Goal: Register for event/course

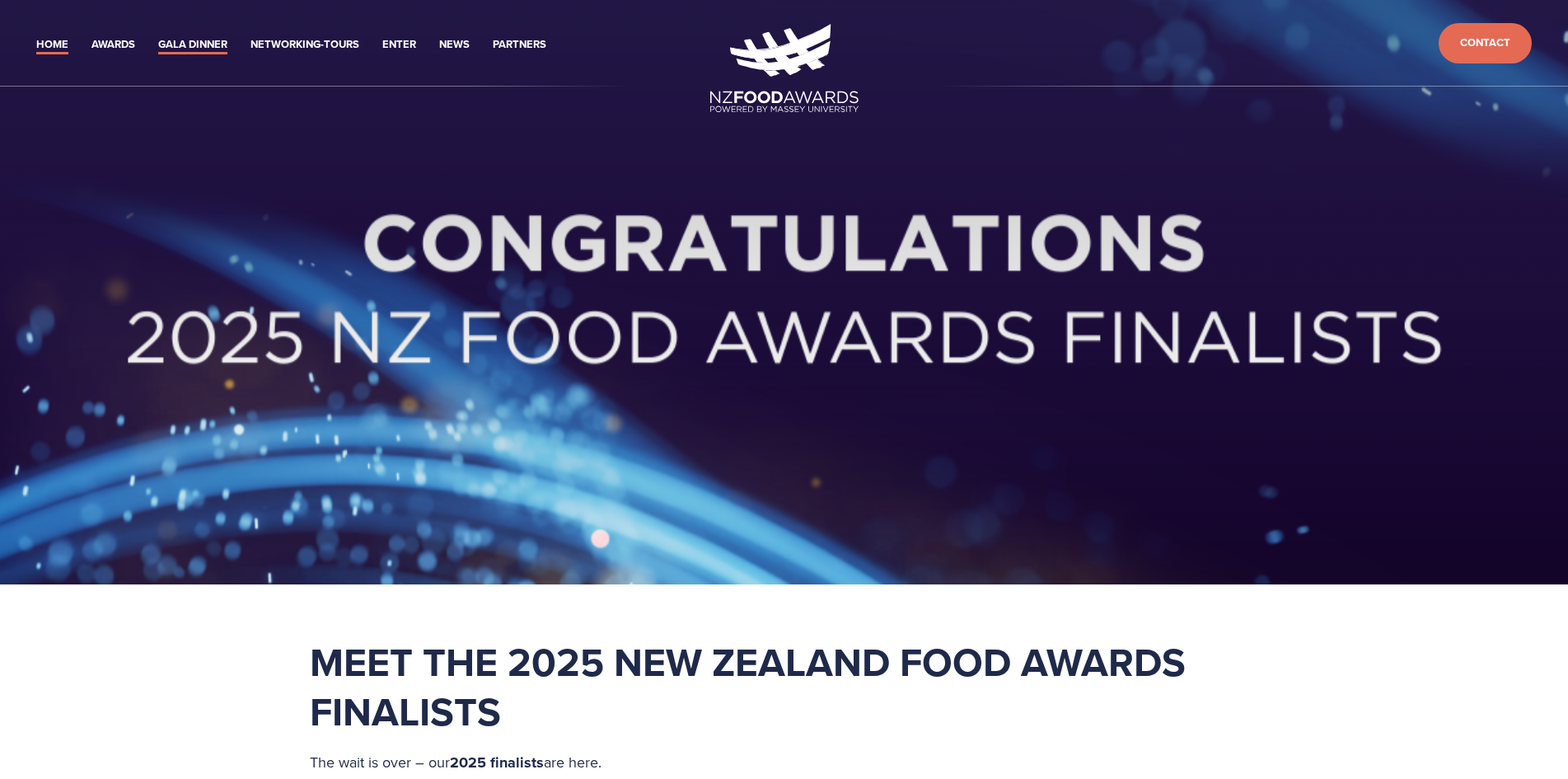
click at [169, 39] on link "Gala Dinner" at bounding box center [192, 45] width 69 height 19
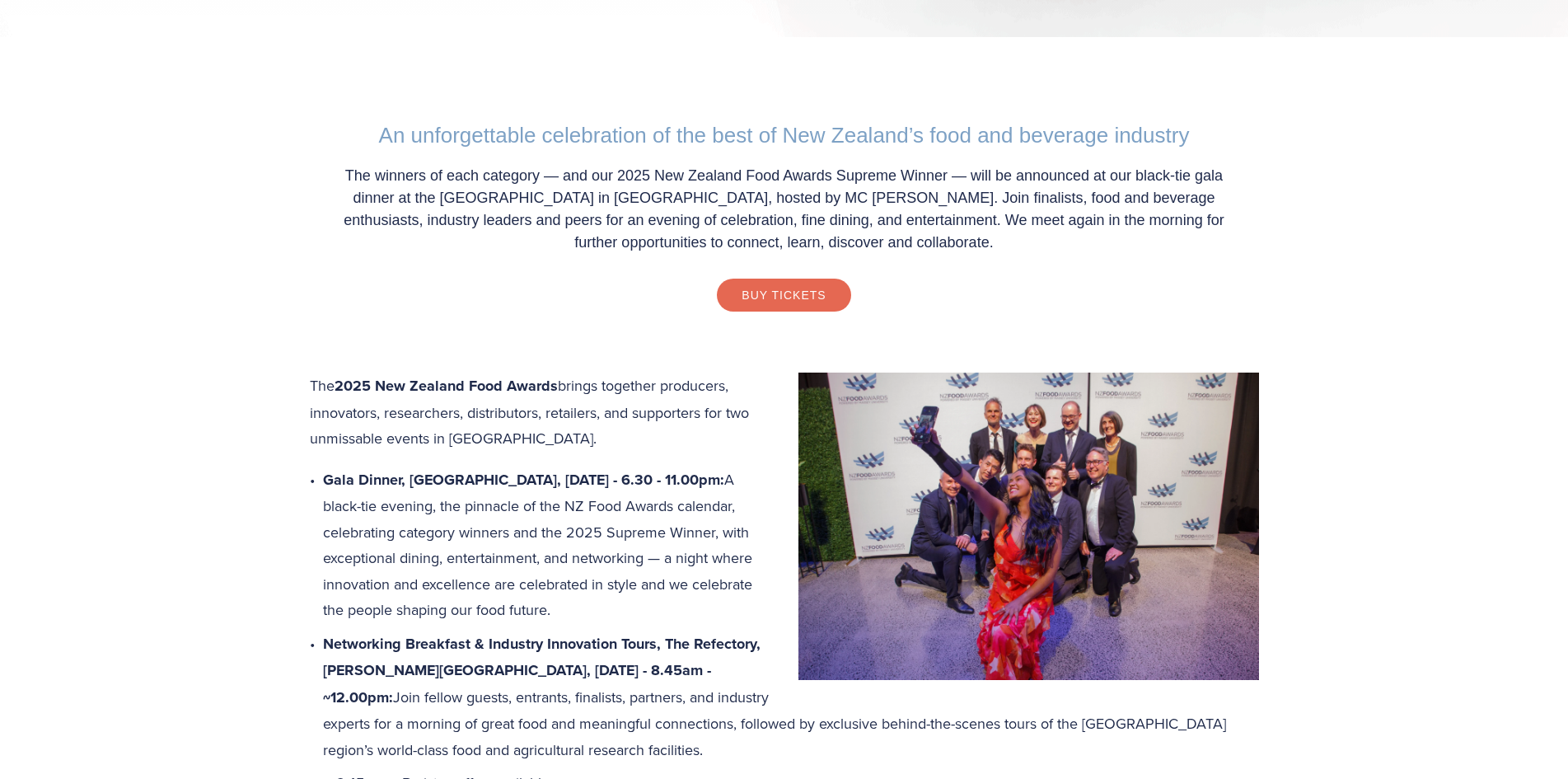
scroll to position [577, 0]
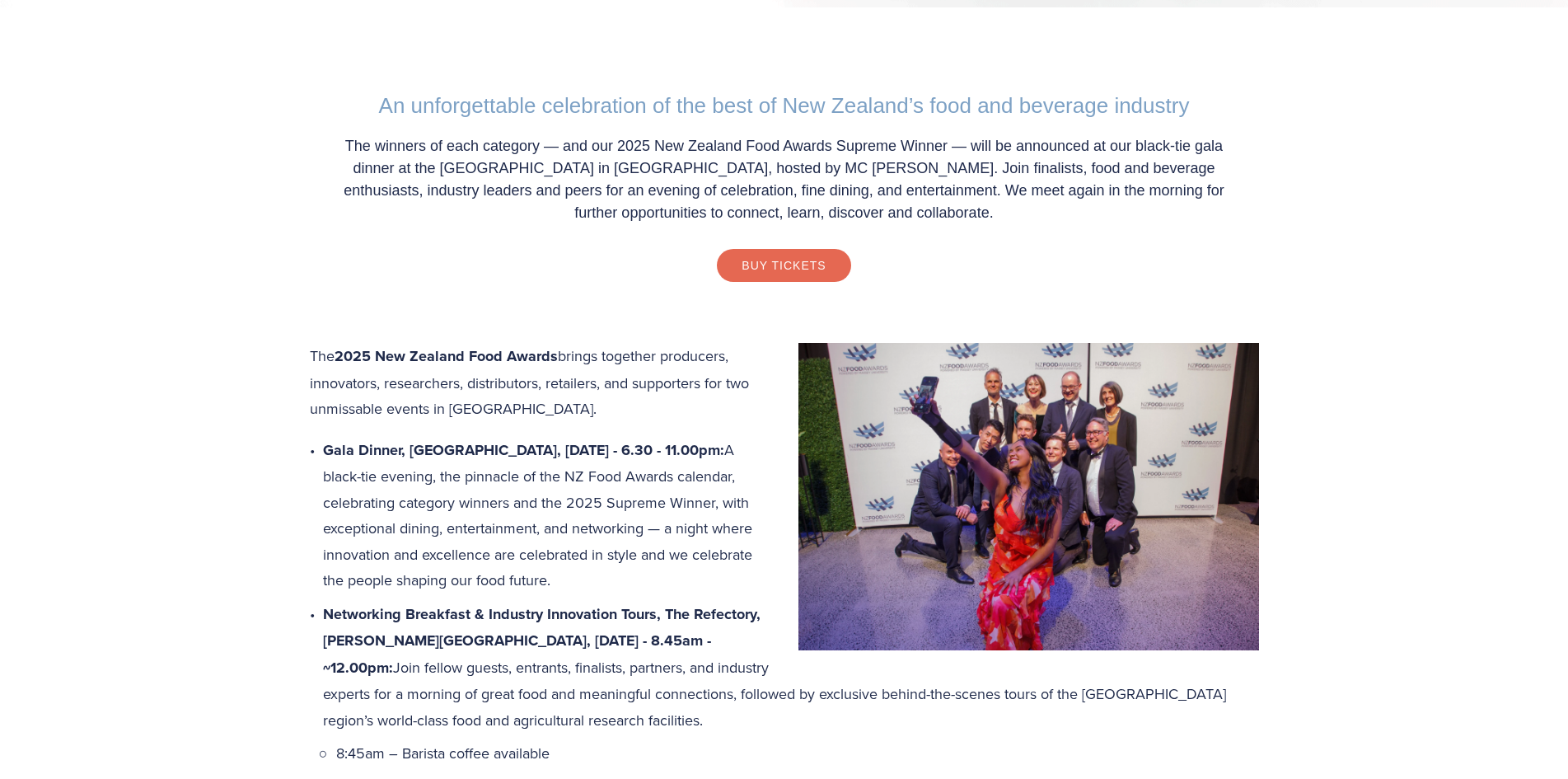
click at [555, 347] on strong "2025 New Zealand Food Awards" at bounding box center [446, 355] width 224 height 22
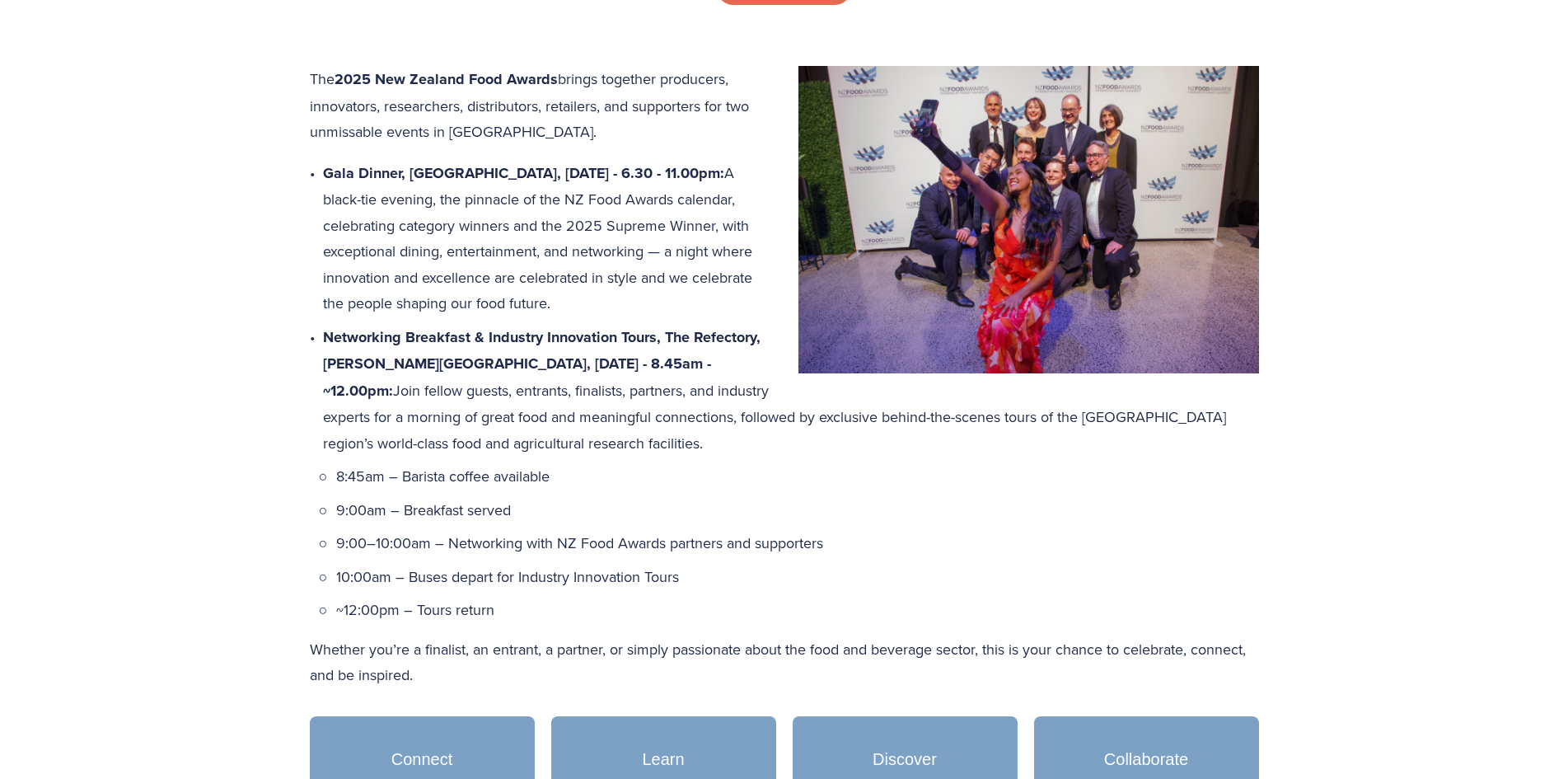
scroll to position [824, 0]
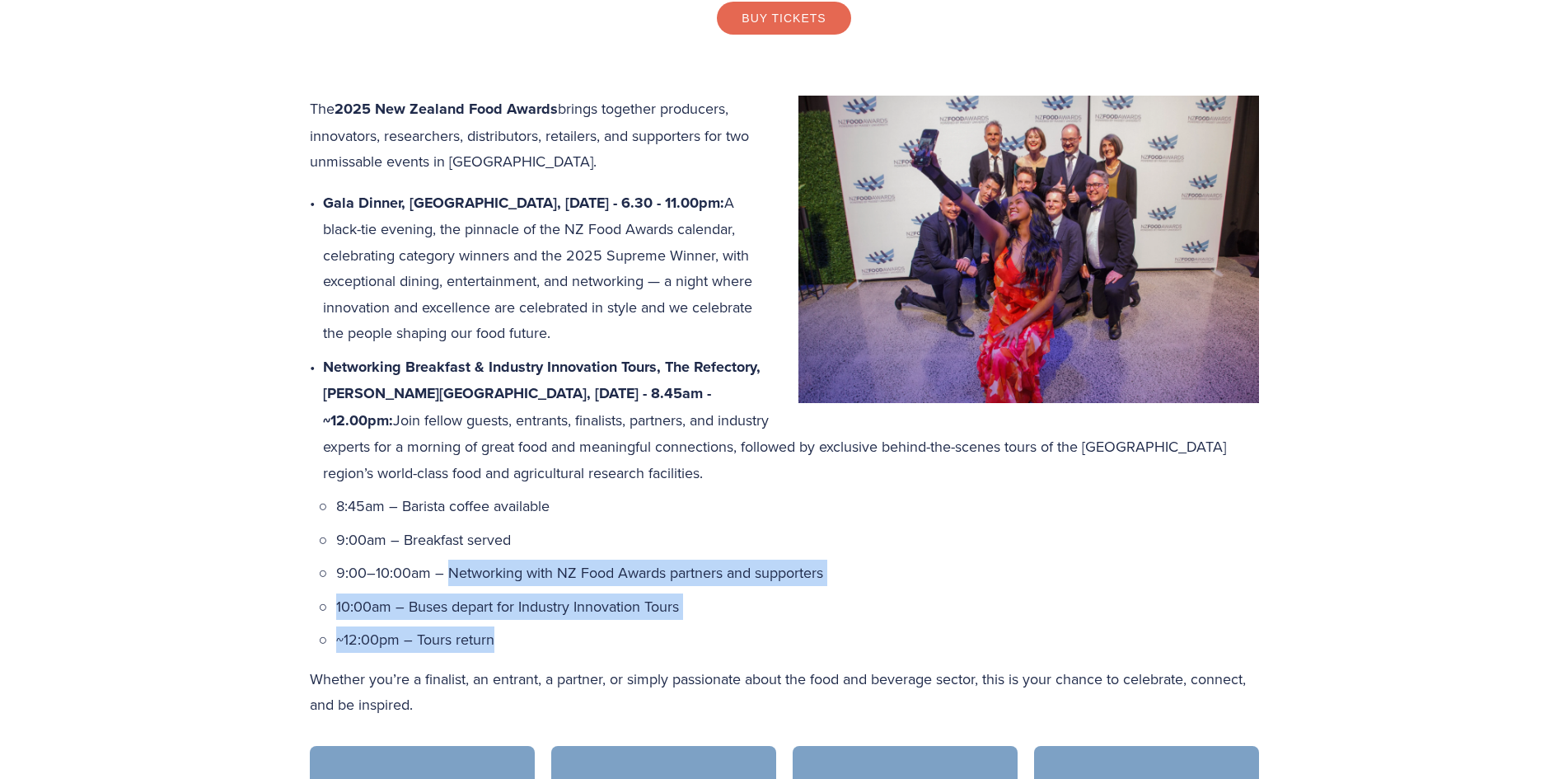
drag, startPoint x: 445, startPoint y: 572, endPoint x: 512, endPoint y: 630, distance: 88.6
click at [512, 630] on ul "8:45am – Barista coffee available 9:00am – Breakfast served 9:00–10:00am – Netw…" at bounding box center [797, 572] width 923 height 160
click at [744, 608] on p "10:00am – Buses depart for Industry Innovation Tours" at bounding box center [797, 606] width 923 height 26
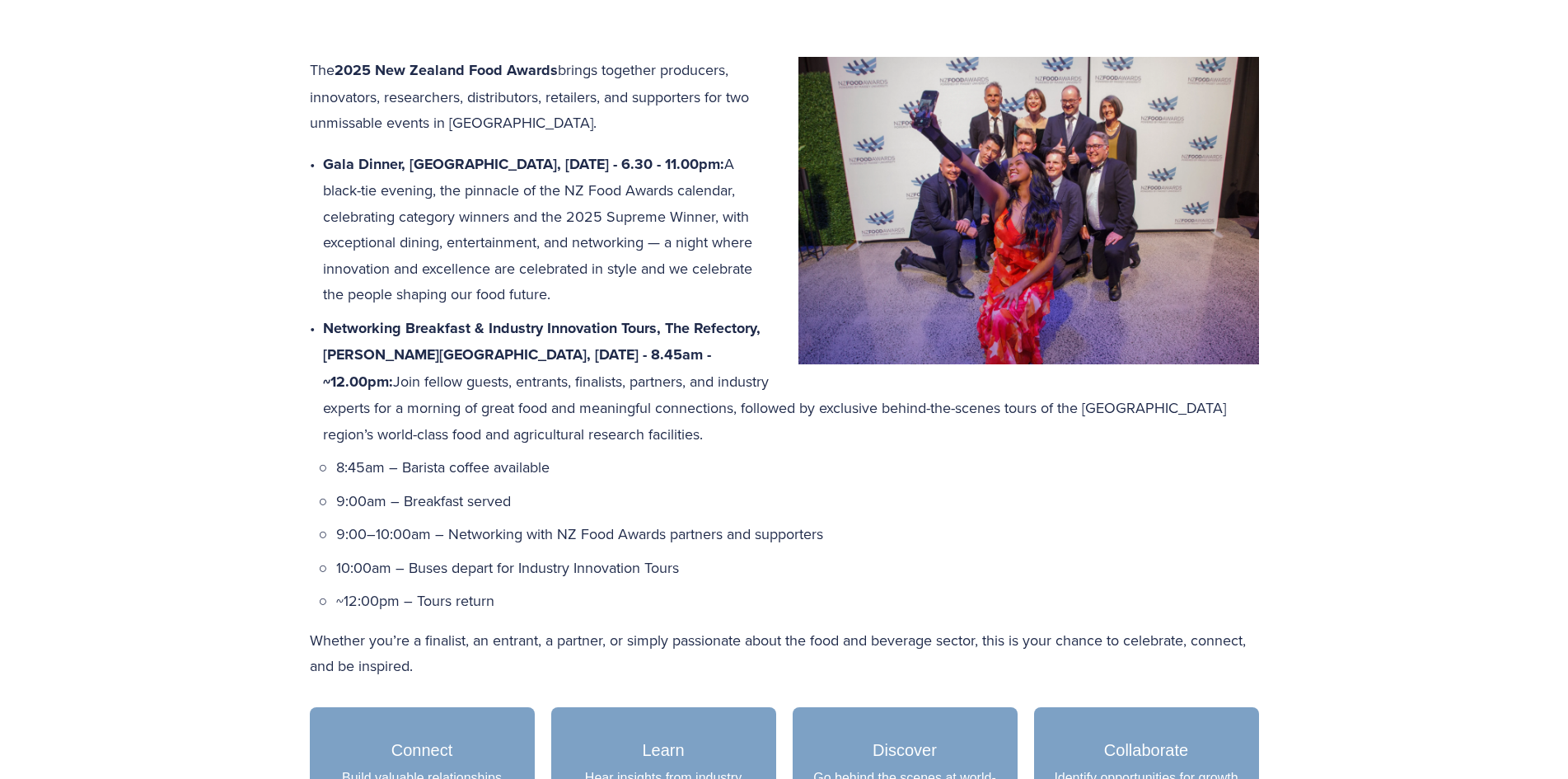
scroll to position [907, 0]
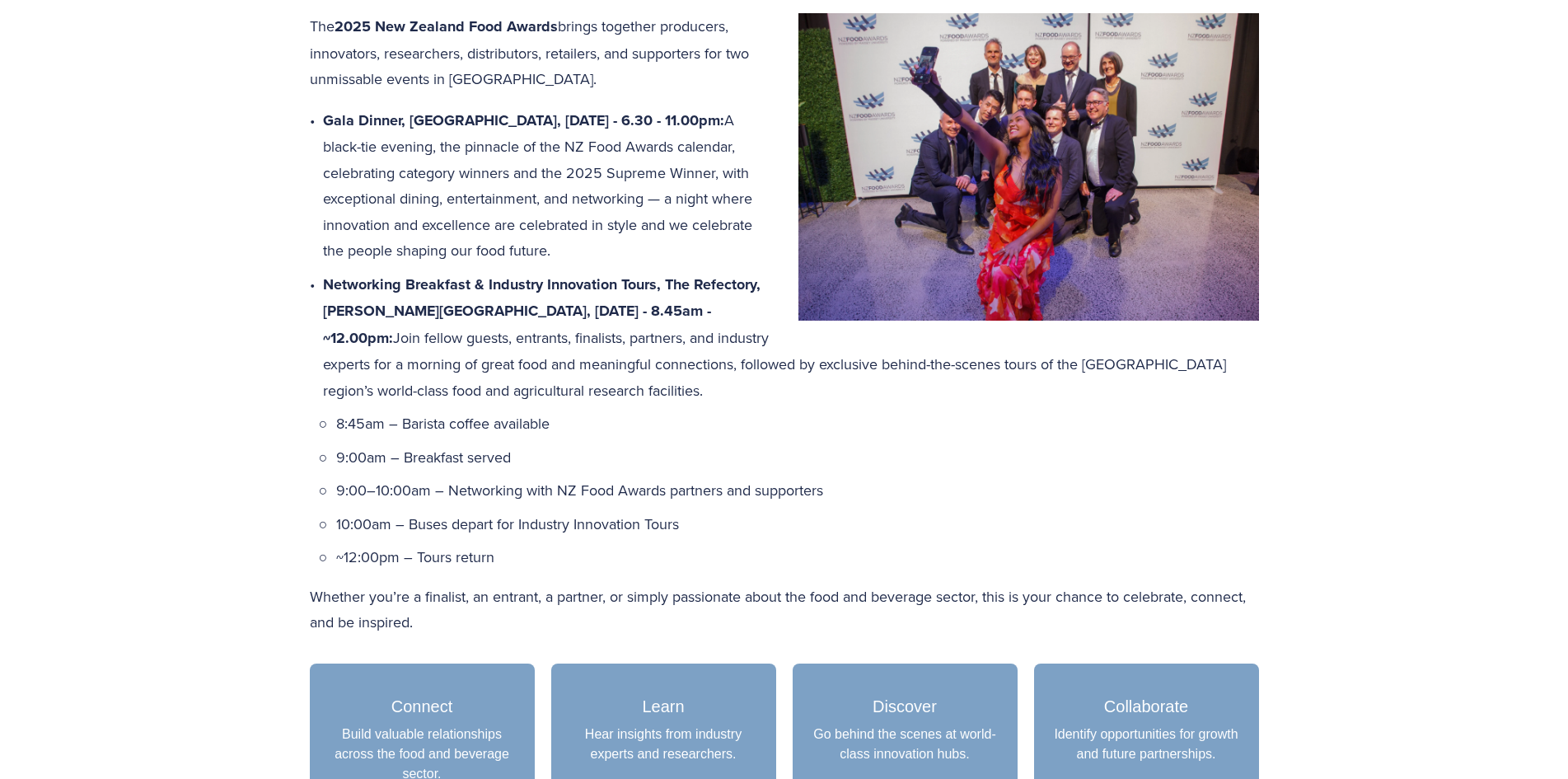
click at [1000, 388] on p "Networking Breakfast & Industry Innovation Tours, The Refectory, Massey Univers…" at bounding box center [791, 337] width 936 height 133
click at [994, 396] on p "Networking Breakfast & Industry Innovation Tours, The Refectory, Massey Univers…" at bounding box center [791, 337] width 936 height 133
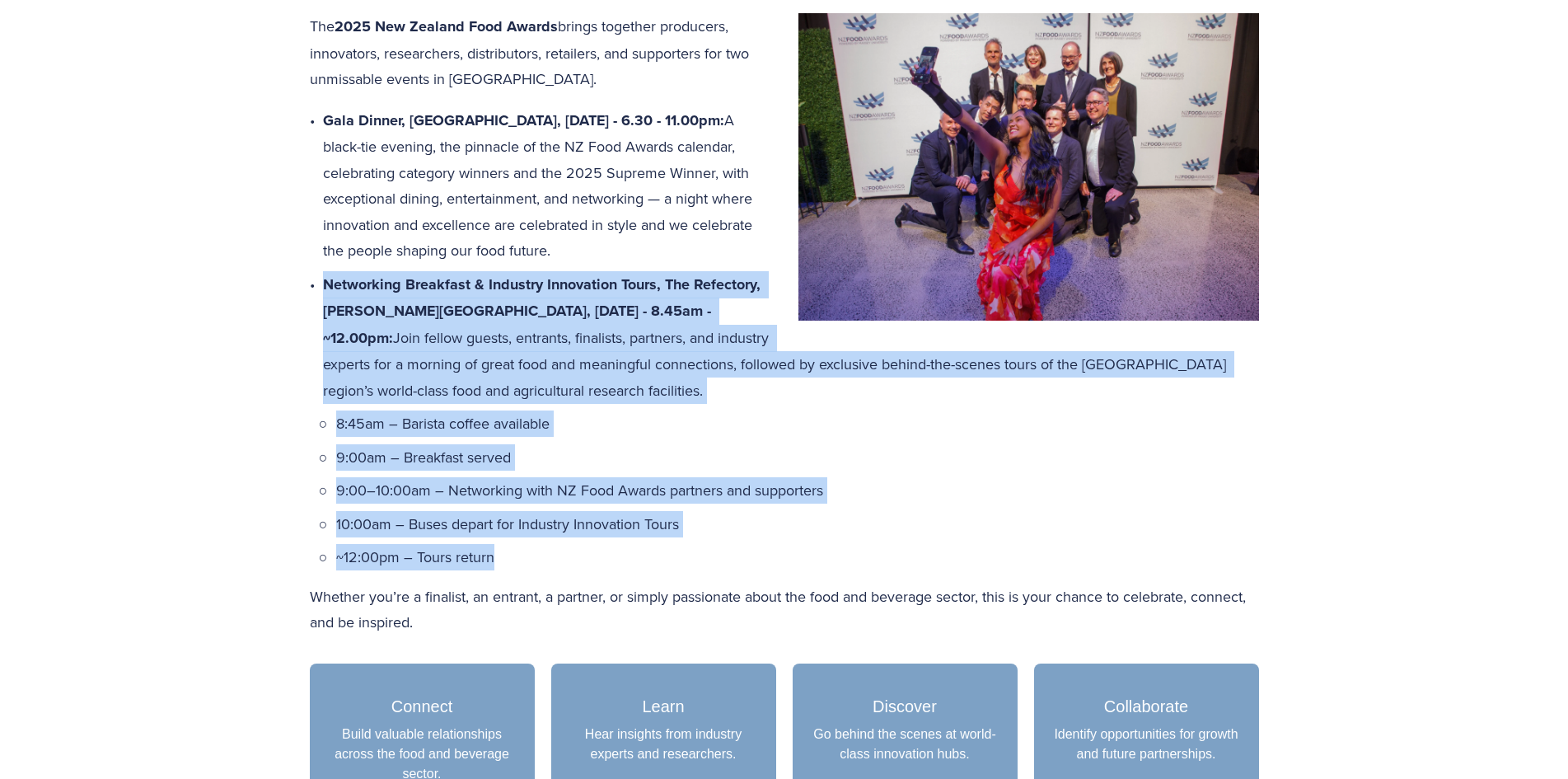
drag, startPoint x: 324, startPoint y: 309, endPoint x: 539, endPoint y: 550, distance: 323.0
click at [539, 550] on li "Networking Breakfast & Industry Innovation Tours, The Refectory, Massey Univers…" at bounding box center [791, 420] width 936 height 300
click at [515, 559] on p "~12:00pm – Tours return" at bounding box center [797, 557] width 923 height 26
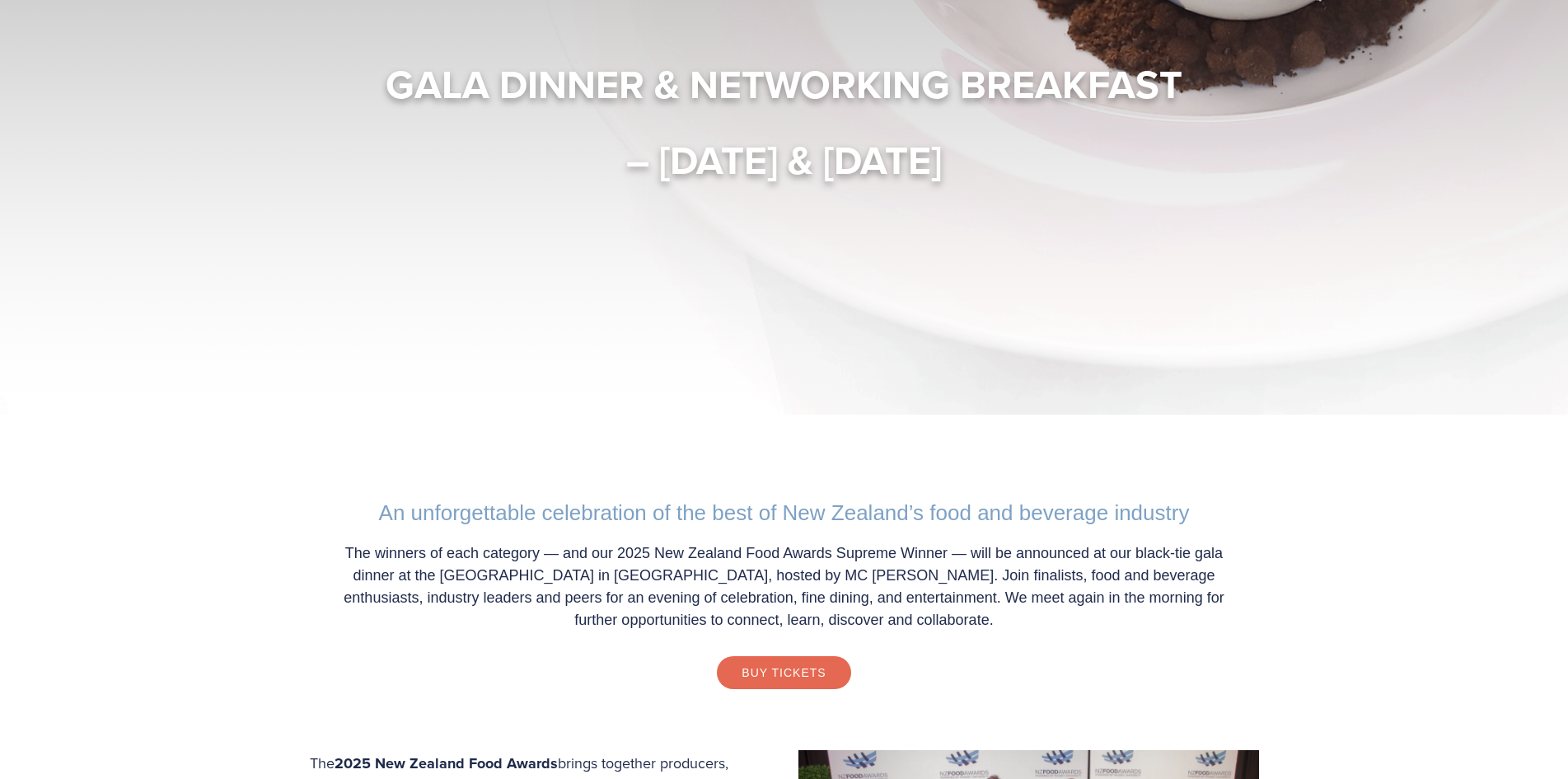
scroll to position [165, 0]
